Goal: Task Accomplishment & Management: Use online tool/utility

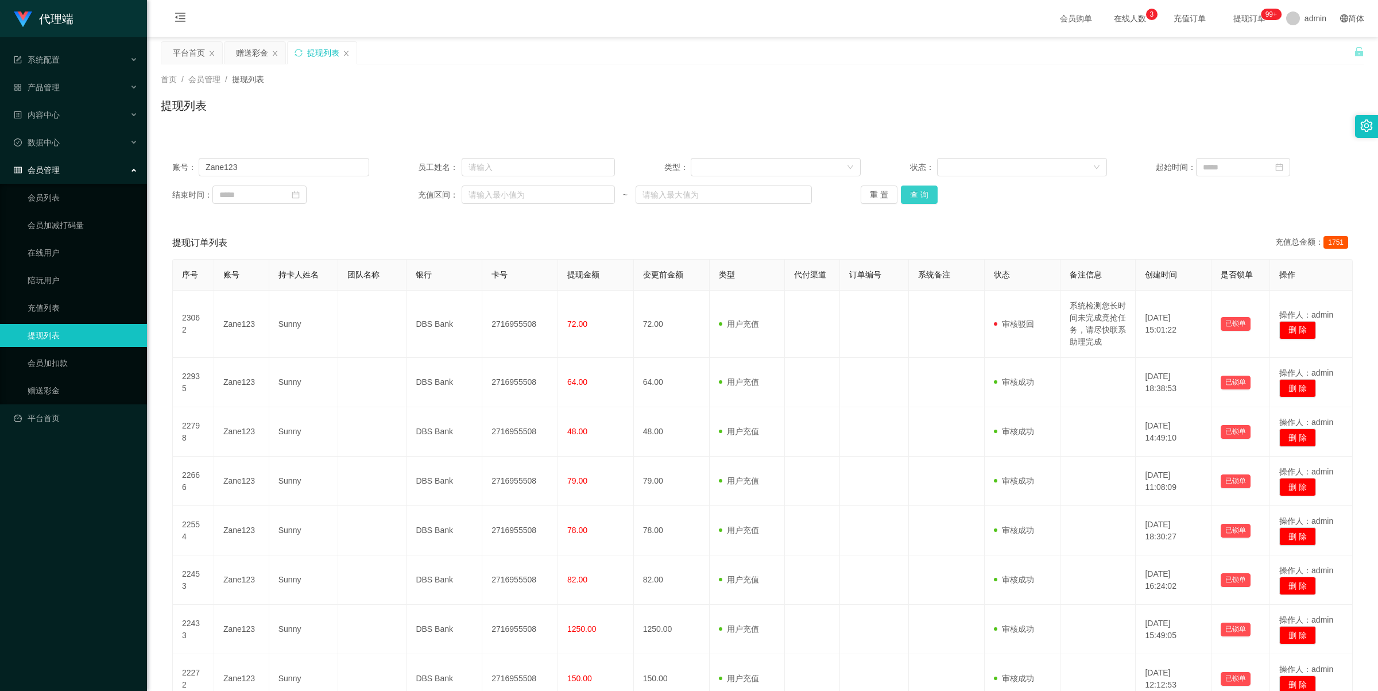
click at [925, 191] on button "查 询" at bounding box center [919, 194] width 37 height 18
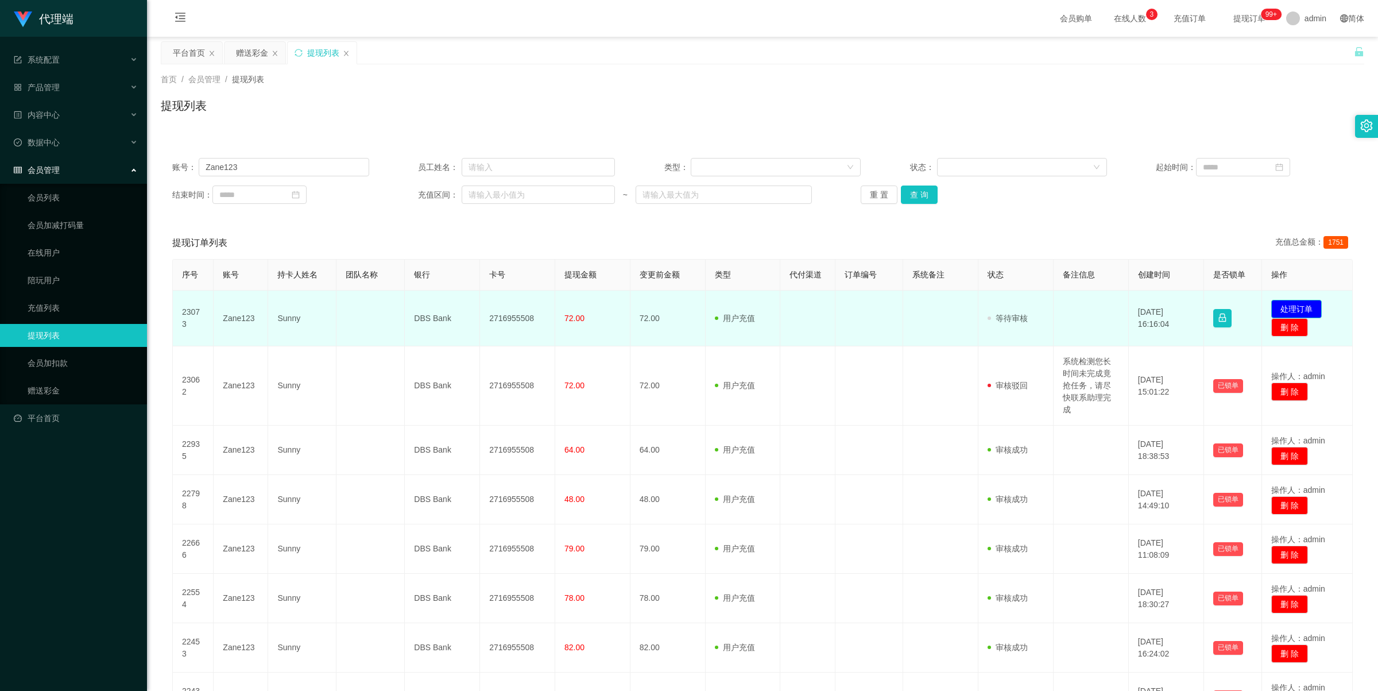
click at [1292, 305] on button "处理订单" at bounding box center [1296, 309] width 51 height 18
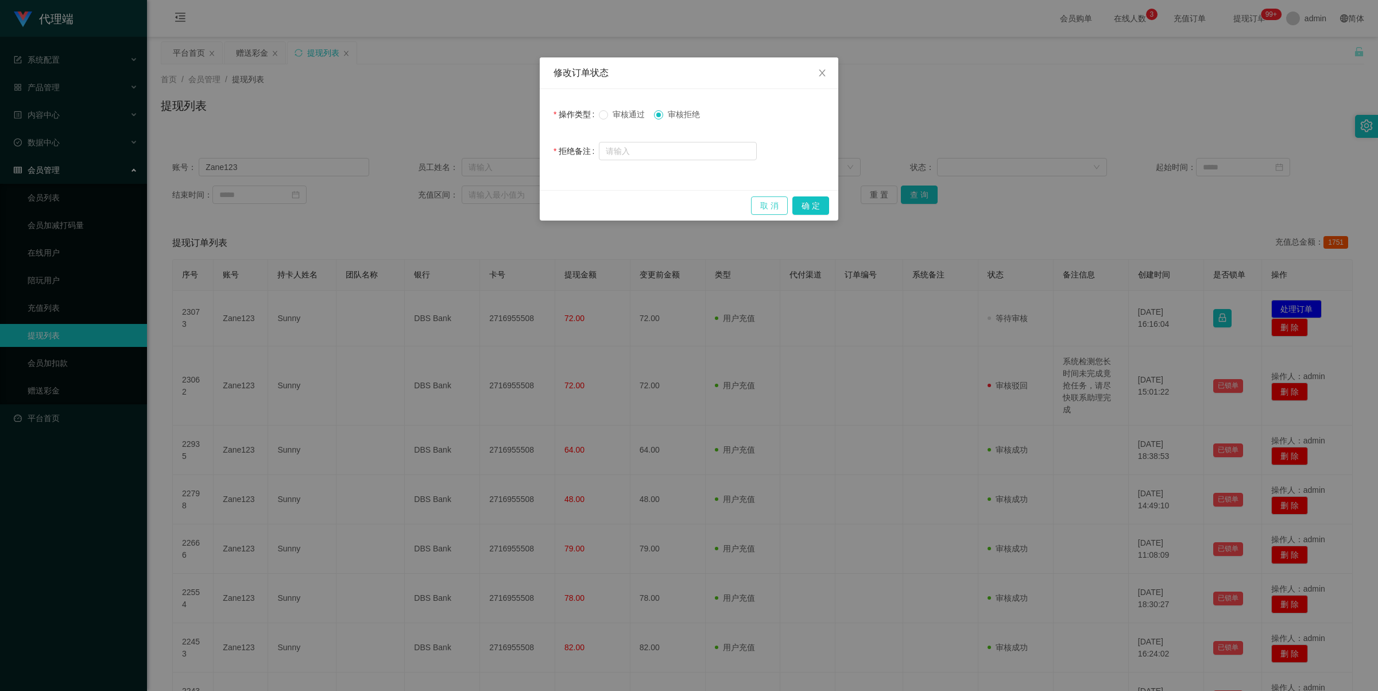
click at [764, 207] on button "取 消" at bounding box center [769, 205] width 37 height 18
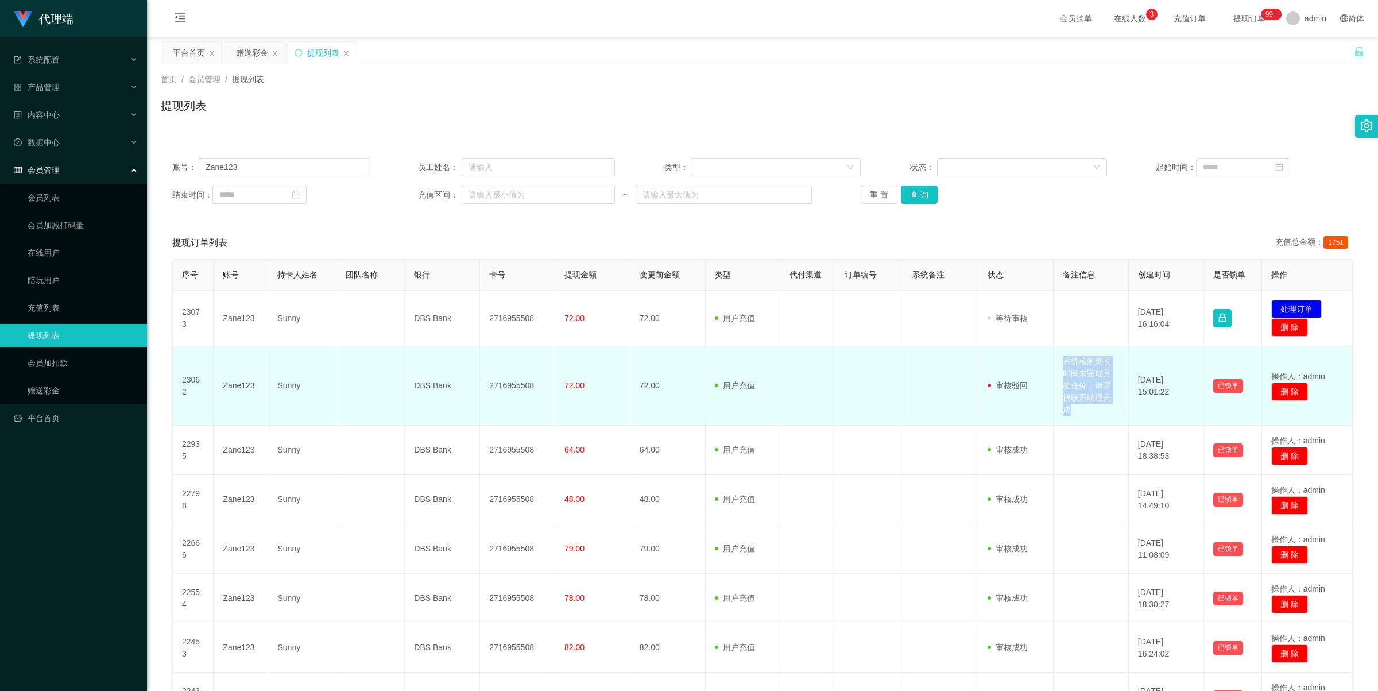
drag, startPoint x: 1055, startPoint y: 359, endPoint x: 1095, endPoint y: 406, distance: 61.5
click at [1095, 406] on td "系统检测您长时间未完成竟抢任务，请尽快联系助理完成" at bounding box center [1091, 385] width 75 height 79
copy td "系统检测您长时间未完成竟抢任务，请尽快联系助理完成"
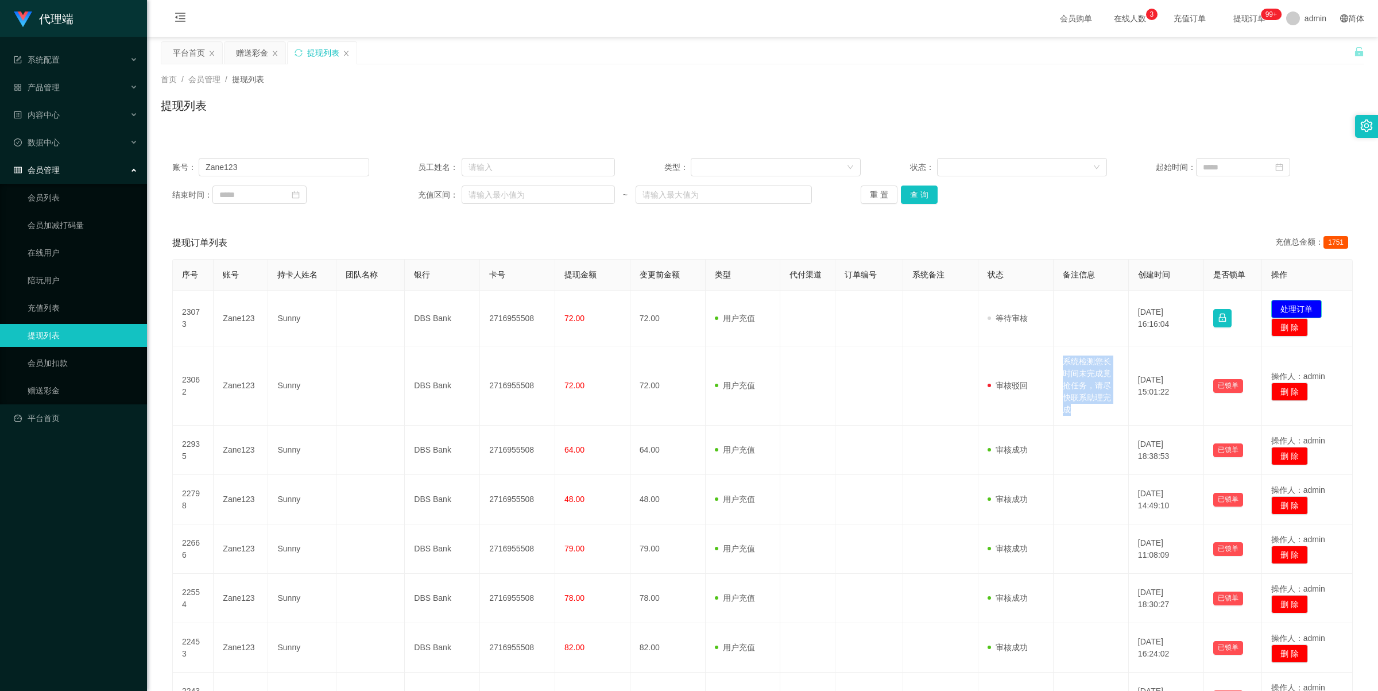
click at [1301, 305] on button "处理订单" at bounding box center [1296, 309] width 51 height 18
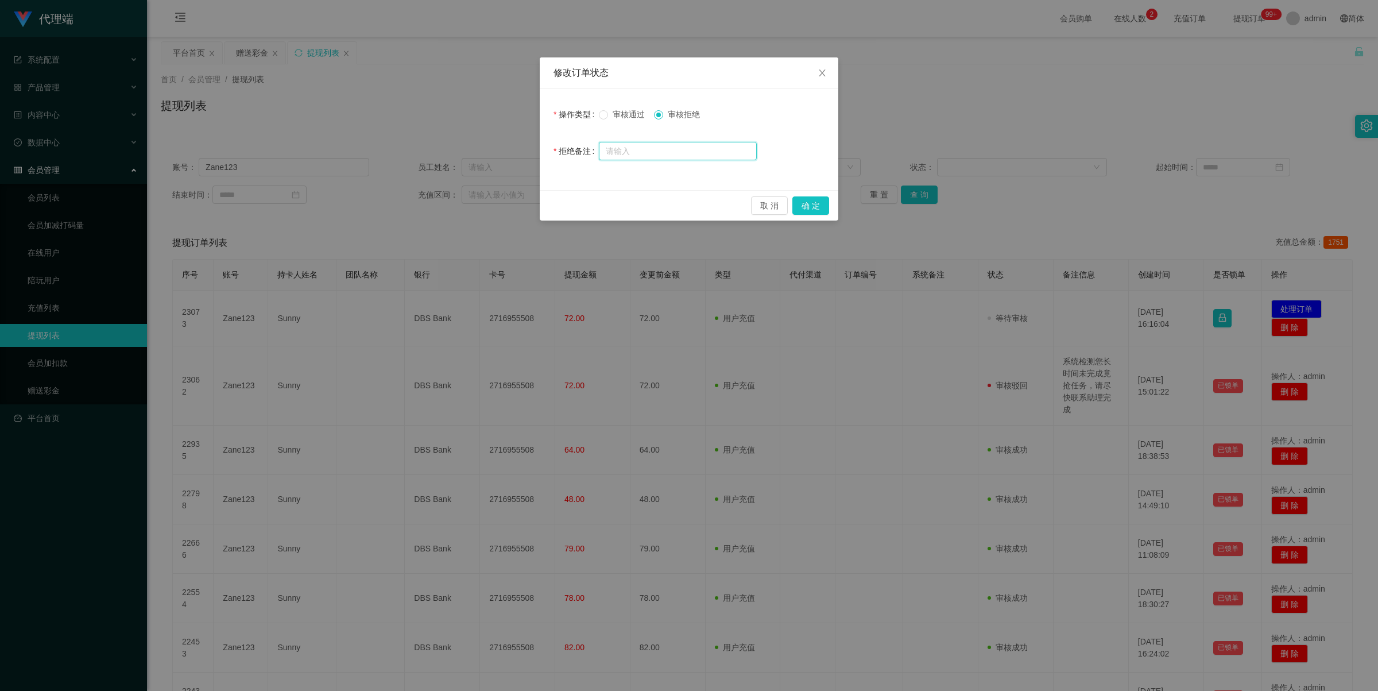
click at [695, 147] on input "text" at bounding box center [678, 151] width 158 height 18
paste input "系统检测您长时间未完成竟抢任务，请尽快联系助理完成"
type input "系统检测您长时间未完成竟抢任务，请尽快联系助理完成"
drag, startPoint x: 816, startPoint y: 204, endPoint x: 822, endPoint y: 205, distance: 6.3
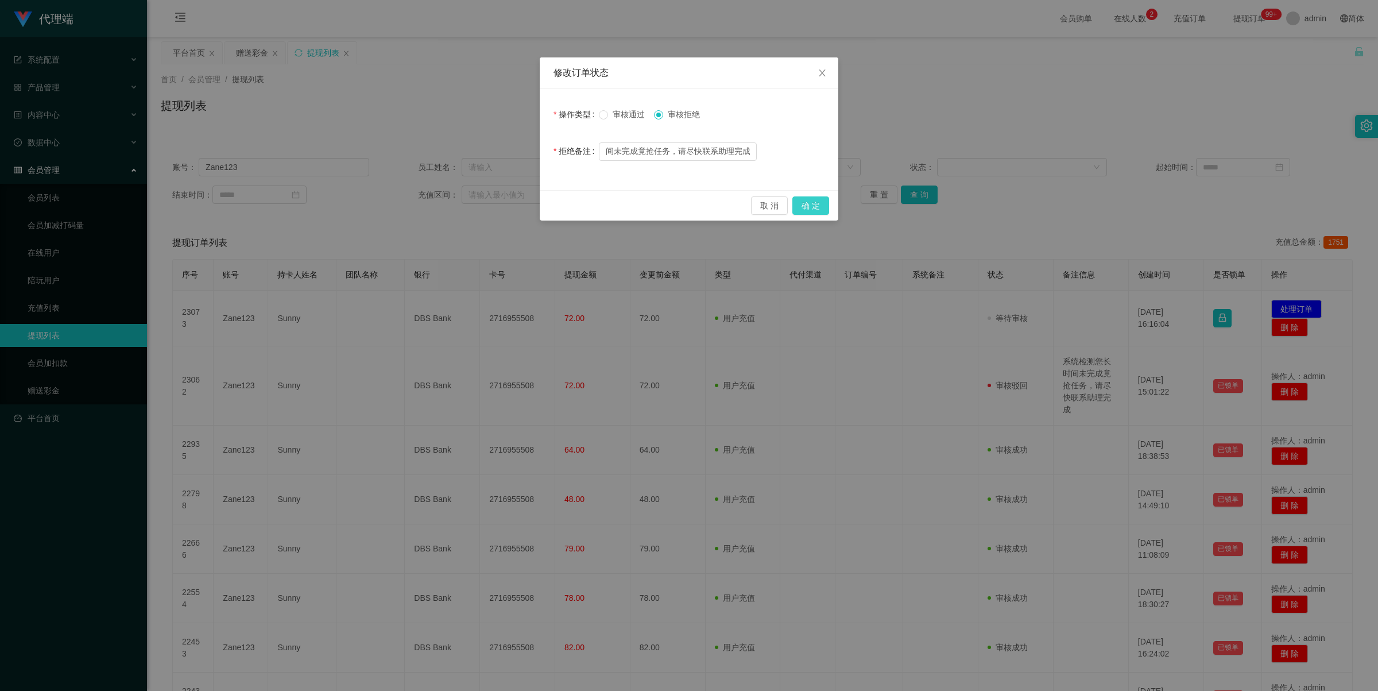
click at [816, 204] on button "确 定" at bounding box center [810, 205] width 37 height 18
